Goal: Task Accomplishment & Management: Use online tool/utility

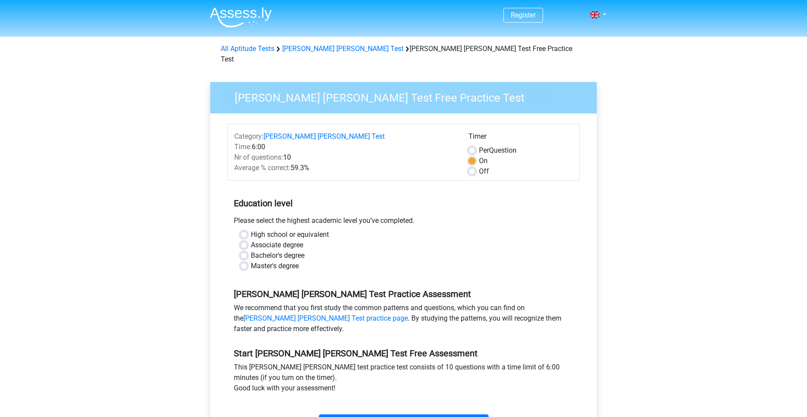
click at [264, 261] on label "Master's degree" at bounding box center [275, 266] width 48 height 10
click at [247, 261] on input "Master's degree" at bounding box center [243, 265] width 7 height 9
radio input "true"
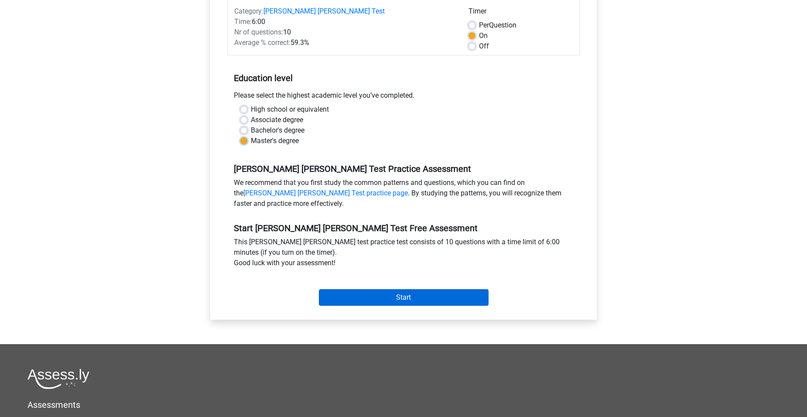
scroll to position [131, 0]
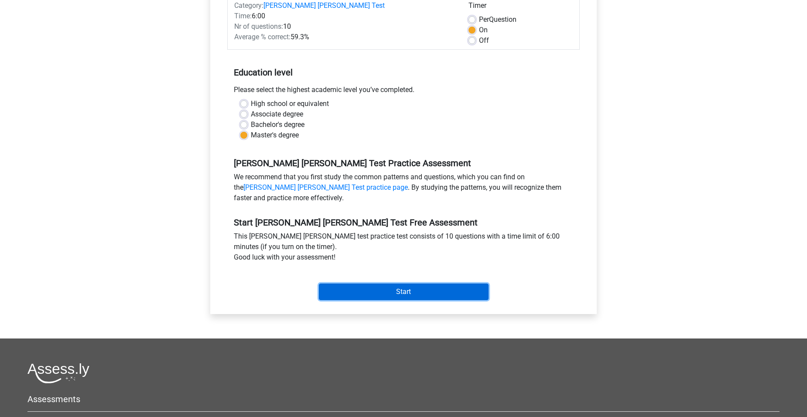
click at [414, 284] on input "Start" at bounding box center [404, 292] width 170 height 17
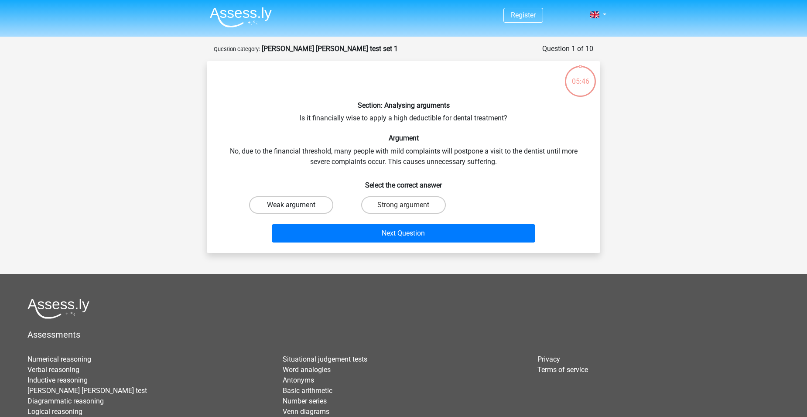
click at [304, 204] on label "Weak argument" at bounding box center [291, 204] width 84 height 17
click at [297, 205] on input "Weak argument" at bounding box center [294, 208] width 6 height 6
radio input "true"
click at [394, 211] on label "Strong argument" at bounding box center [403, 204] width 84 height 17
click at [404, 211] on input "Strong argument" at bounding box center [407, 208] width 6 height 6
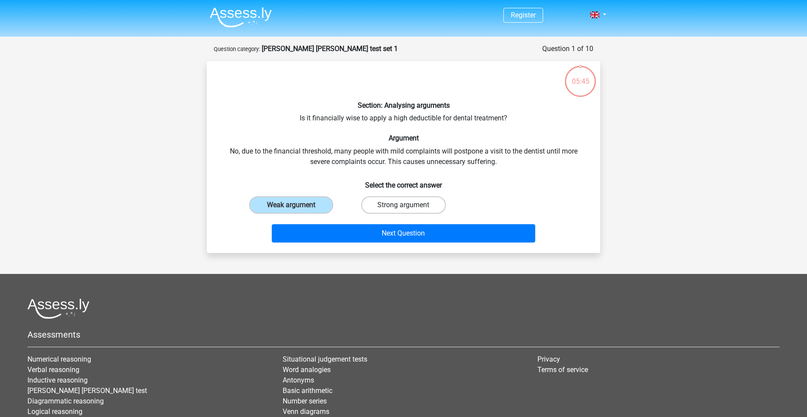
radio input "true"
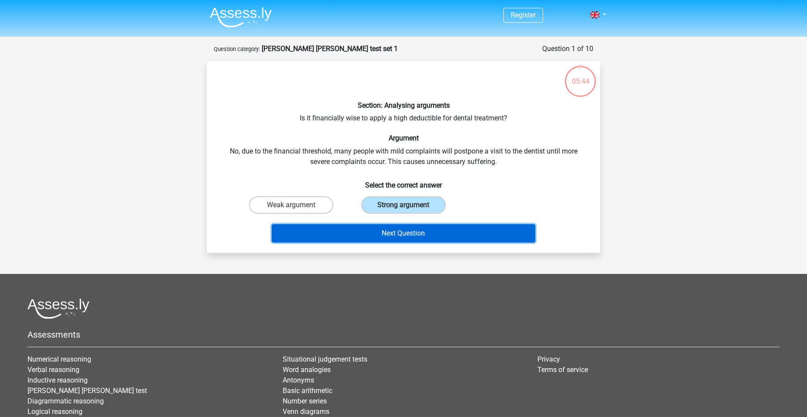
click at [399, 230] on button "Next Question" at bounding box center [404, 233] width 264 height 18
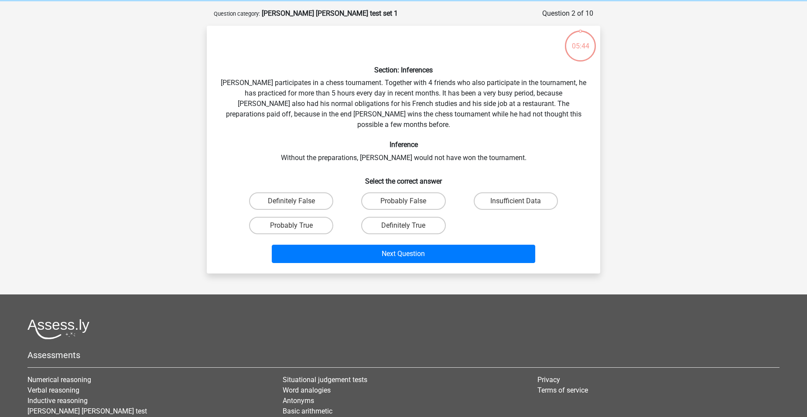
scroll to position [44, 0]
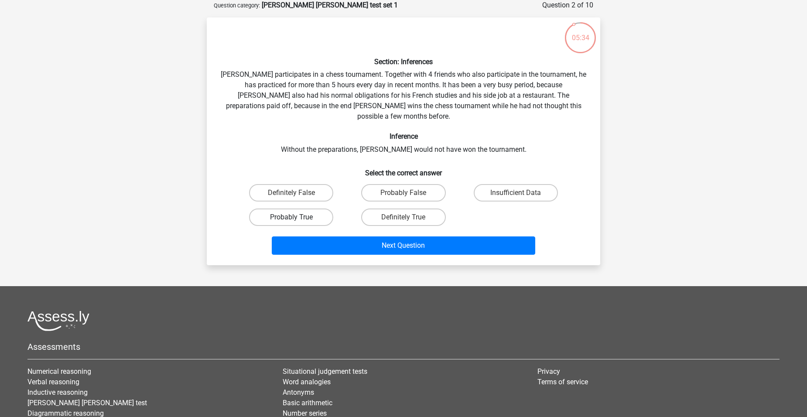
click at [305, 209] on label "Probably True" at bounding box center [291, 217] width 84 height 17
click at [297, 217] on input "Probably True" at bounding box center [294, 220] width 6 height 6
radio input "true"
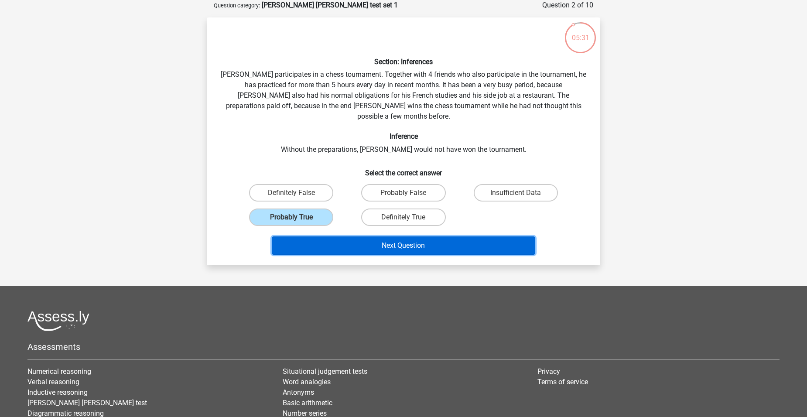
click at [395, 236] on button "Next Question" at bounding box center [404, 245] width 264 height 18
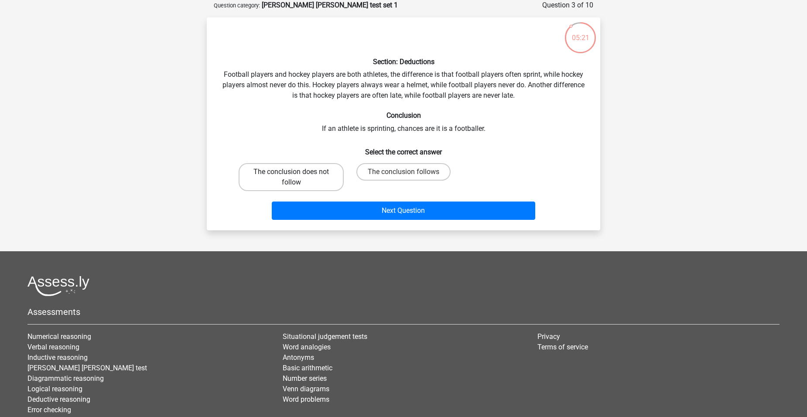
click at [313, 177] on label "The conclusion does not follow" at bounding box center [291, 177] width 105 height 28
click at [297, 177] on input "The conclusion does not follow" at bounding box center [294, 175] width 6 height 6
radio input "true"
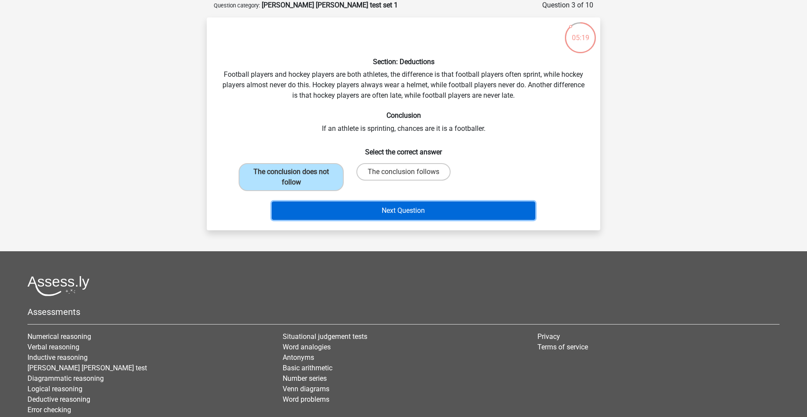
click at [387, 207] on button "Next Question" at bounding box center [404, 211] width 264 height 18
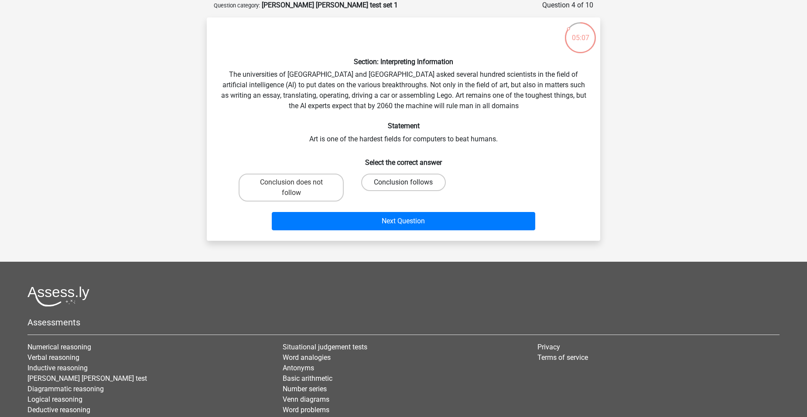
click at [374, 183] on label "Conclusion follows" at bounding box center [403, 182] width 84 height 17
click at [404, 183] on input "Conclusion follows" at bounding box center [407, 185] width 6 height 6
radio input "true"
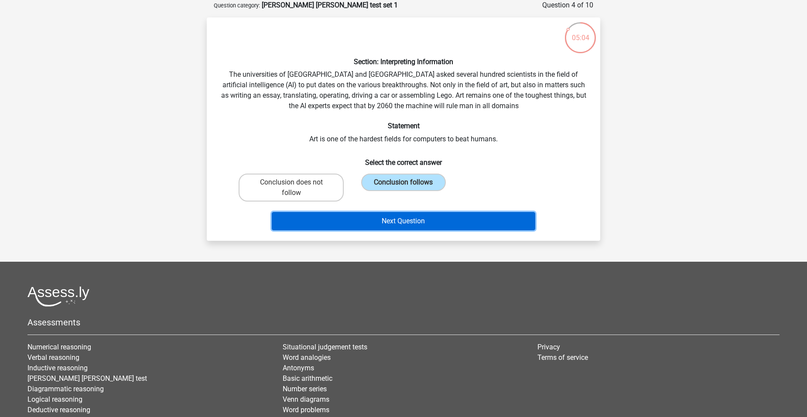
click at [339, 223] on button "Next Question" at bounding box center [404, 221] width 264 height 18
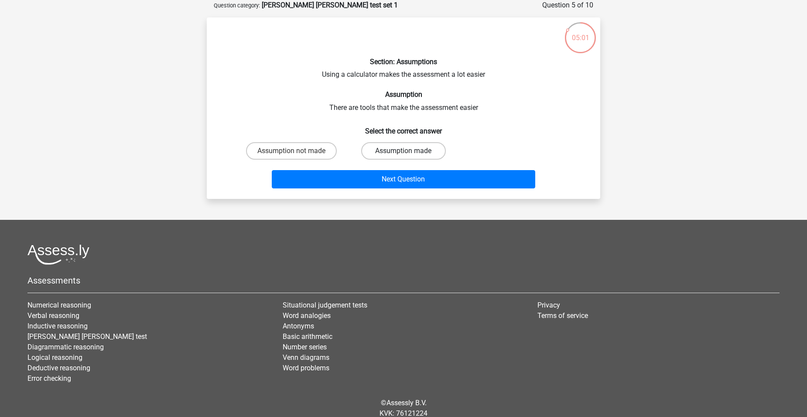
click at [373, 153] on label "Assumption made" at bounding box center [403, 150] width 84 height 17
click at [404, 153] on input "Assumption made" at bounding box center [407, 154] width 6 height 6
radio input "true"
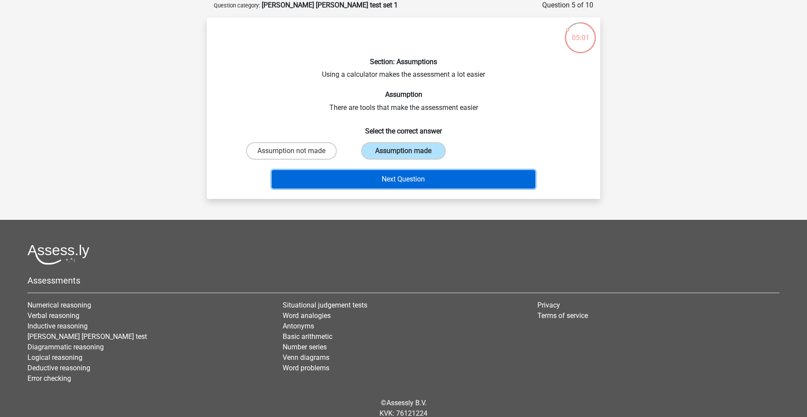
click at [370, 177] on button "Next Question" at bounding box center [404, 179] width 264 height 18
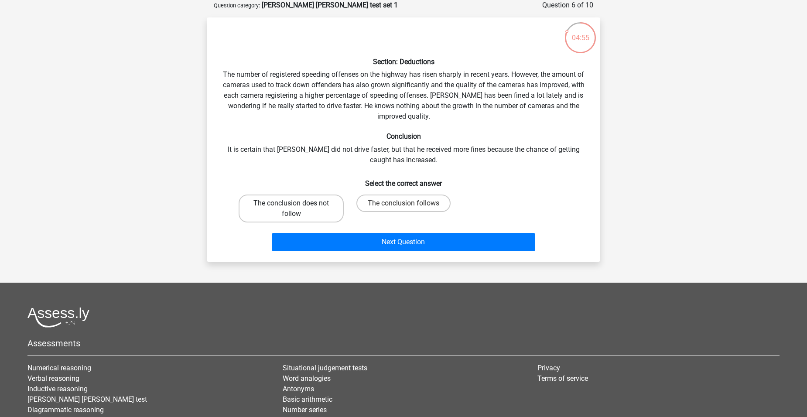
click at [312, 207] on label "The conclusion does not follow" at bounding box center [291, 209] width 105 height 28
click at [297, 207] on input "The conclusion does not follow" at bounding box center [294, 206] width 6 height 6
radio input "true"
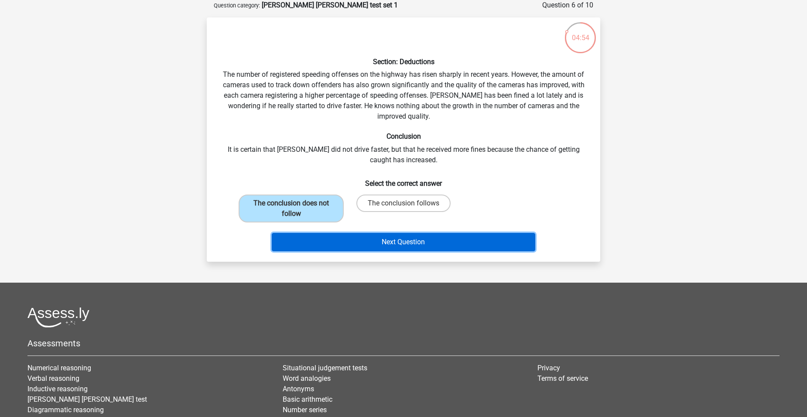
click at [397, 238] on button "Next Question" at bounding box center [404, 242] width 264 height 18
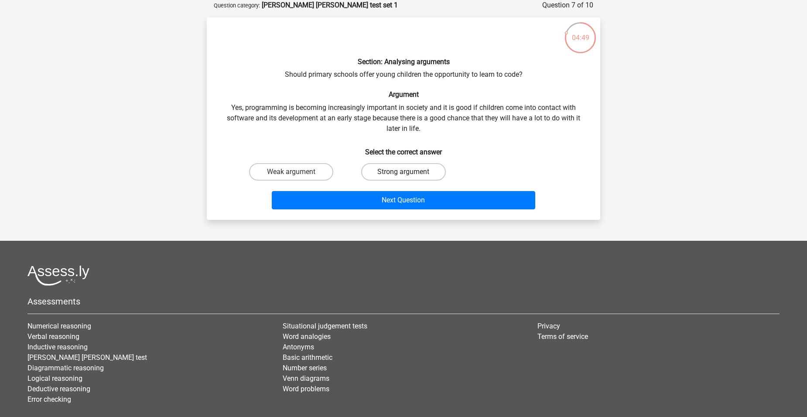
click at [404, 168] on label "Strong argument" at bounding box center [403, 171] width 84 height 17
click at [404, 172] on input "Strong argument" at bounding box center [407, 175] width 6 height 6
radio input "true"
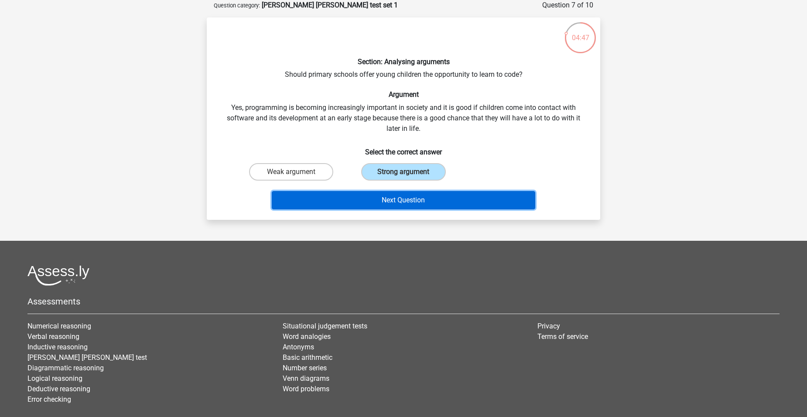
click at [442, 196] on button "Next Question" at bounding box center [404, 200] width 264 height 18
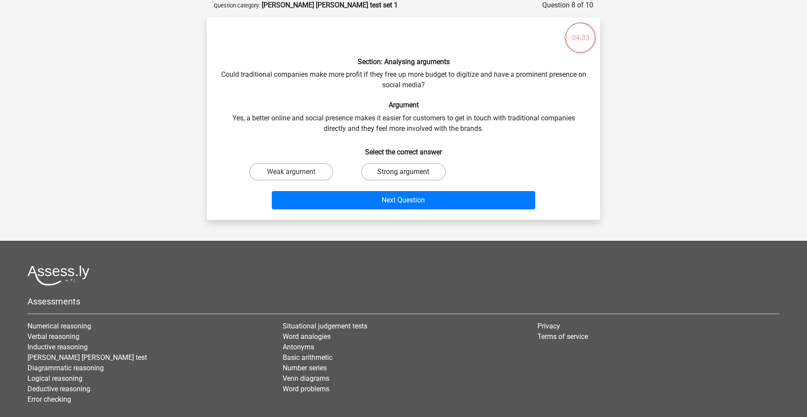
click at [393, 174] on label "Strong argument" at bounding box center [403, 171] width 84 height 17
click at [404, 174] on input "Strong argument" at bounding box center [407, 175] width 6 height 6
radio input "true"
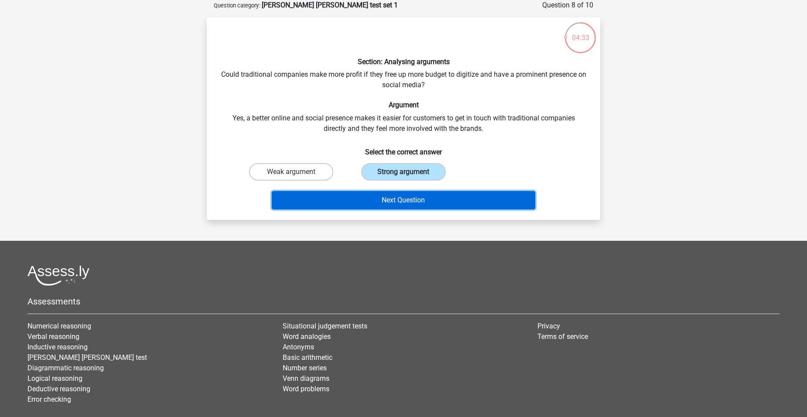
click at [391, 195] on button "Next Question" at bounding box center [404, 200] width 264 height 18
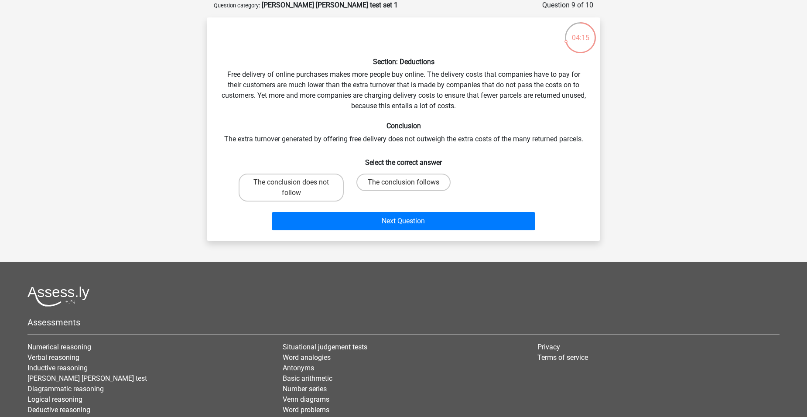
click at [312, 109] on div "Section: Deductions Free delivery of online purchases makes more people buy onl…" at bounding box center [403, 128] width 387 height 209
click at [318, 191] on label "The conclusion does not follow" at bounding box center [291, 188] width 105 height 28
click at [297, 188] on input "The conclusion does not follow" at bounding box center [294, 185] width 6 height 6
radio input "true"
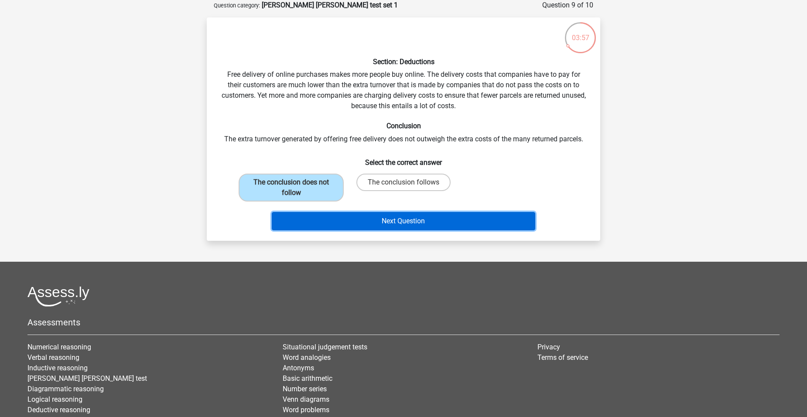
click at [369, 218] on button "Next Question" at bounding box center [404, 221] width 264 height 18
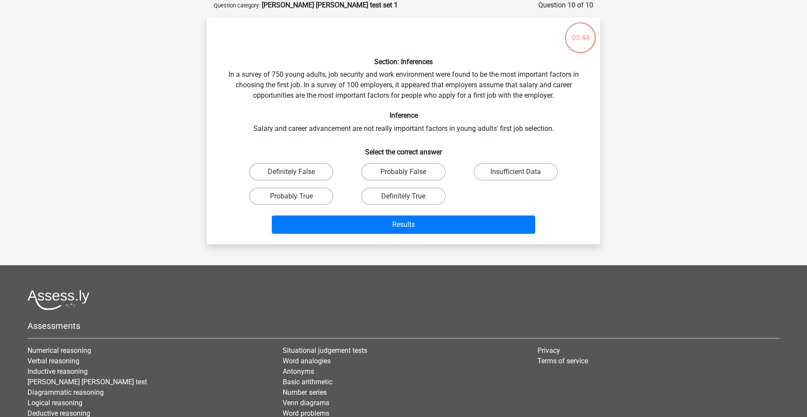
click at [459, 133] on div "Section: Inferences In a survey of 750 young adults, job security and work envi…" at bounding box center [403, 130] width 387 height 213
click at [421, 171] on label "Probably False" at bounding box center [403, 171] width 84 height 17
click at [409, 172] on input "Probably False" at bounding box center [407, 175] width 6 height 6
radio input "true"
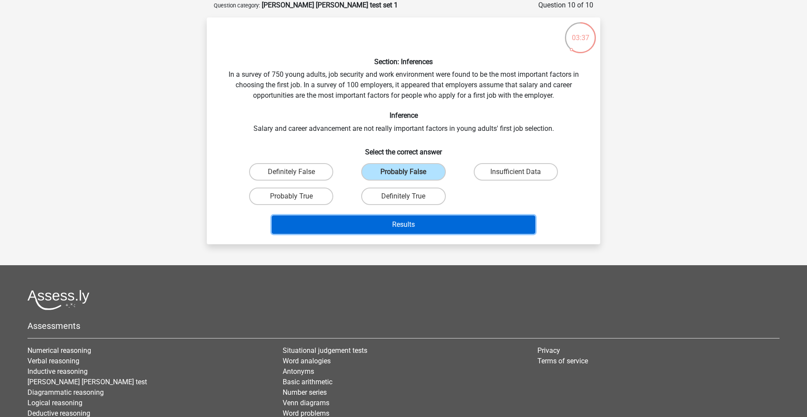
click at [421, 218] on button "Results" at bounding box center [404, 225] width 264 height 18
